Goal: Task Accomplishment & Management: Manage account settings

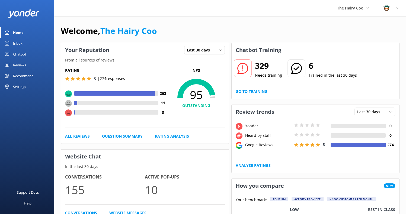
click at [19, 42] on div "Inbox" at bounding box center [18, 43] width 10 height 11
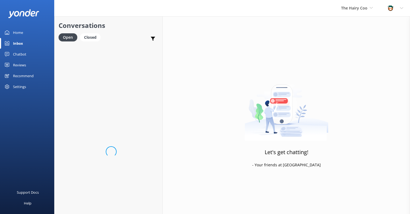
click at [20, 54] on div "Chatbot" at bounding box center [19, 54] width 13 height 11
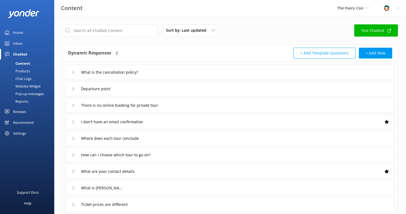
click at [22, 108] on div "Reviews" at bounding box center [19, 111] width 13 height 11
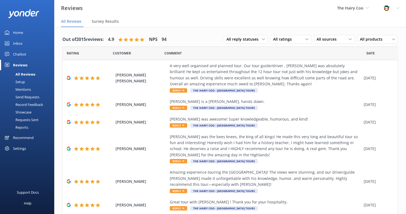
click at [22, 91] on div "Mentions" at bounding box center [17, 90] width 28 height 8
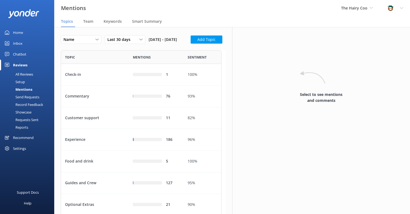
scroll to position [248, 157]
click at [129, 47] on div "Name Name Highest mentions Last 30 days Last 7 days Last 30 days Last 90 days L…" at bounding box center [143, 41] width 165 height 12
click at [185, 12] on div "Mentions The Hairy Coo The Hairy Coo (Not in use) The Hairy Coo Profile Setting…" at bounding box center [205, 8] width 410 height 16
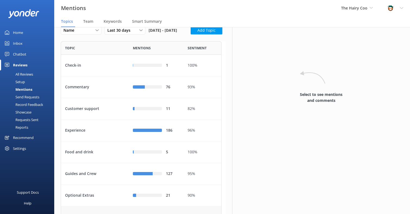
scroll to position [0, 0]
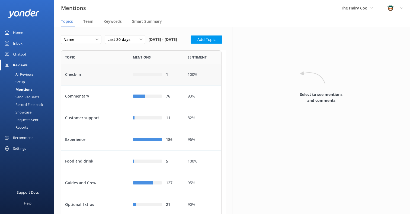
click at [116, 86] on div "Check-in" at bounding box center [95, 75] width 68 height 22
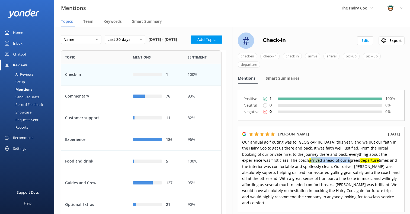
drag, startPoint x: 281, startPoint y: 161, endPoint x: 319, endPoint y: 160, distance: 38.0
click at [319, 160] on span "Our annual golf outing was to [GEOGRAPHIC_DATA] this year, and we put our faith…" at bounding box center [321, 173] width 158 height 66
drag, startPoint x: 319, startPoint y: 160, endPoint x: 313, endPoint y: 164, distance: 7.7
click at [319, 160] on span "Our annual golf outing was to [GEOGRAPHIC_DATA] this year, and we put our faith…" at bounding box center [321, 173] width 158 height 66
click at [309, 167] on span "Our annual golf outing was to [GEOGRAPHIC_DATA] this year, and we put our faith…" at bounding box center [321, 173] width 158 height 66
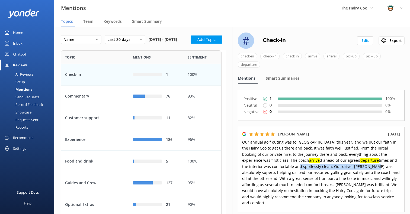
drag, startPoint x: 282, startPoint y: 168, endPoint x: 342, endPoint y: 169, distance: 60.0
click at [342, 169] on span "Our annual golf outing was to [GEOGRAPHIC_DATA] this year, and we put our faith…" at bounding box center [321, 173] width 158 height 66
